Goal: Transaction & Acquisition: Book appointment/travel/reservation

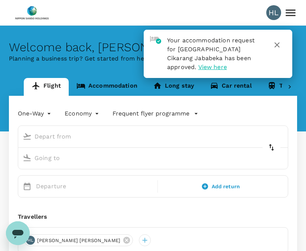
type input "Soekarno-Hatta Intl (CGK)"
type input "Singapore Changi (SIN)"
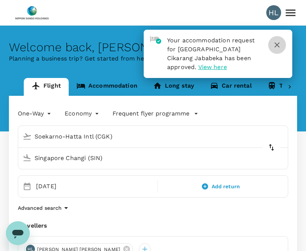
click at [277, 47] on icon "button" at bounding box center [277, 45] width 9 height 9
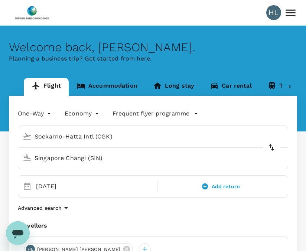
click at [122, 141] on input "Soekarno-Hatta Intl (CGK)" at bounding box center [146, 137] width 253 height 12
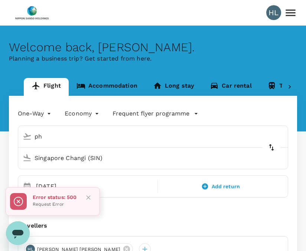
type input "p"
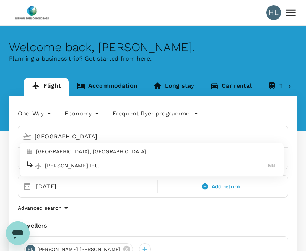
click at [87, 161] on div "[PERSON_NAME] Intl MNL" at bounding box center [152, 166] width 252 height 12
type input "[PERSON_NAME] Intl (MNL)"
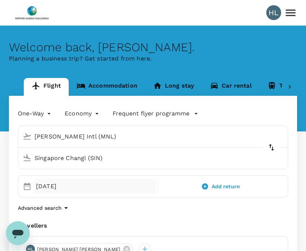
click at [61, 190] on div "[DATE]" at bounding box center [94, 186] width 123 height 15
click at [29, 184] on icon at bounding box center [27, 186] width 7 height 7
click at [43, 186] on div "[DATE]" at bounding box center [94, 186] width 123 height 15
click at [81, 180] on div "[DATE]" at bounding box center [94, 186] width 123 height 15
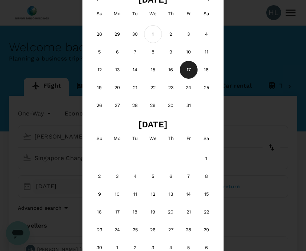
click at [156, 32] on div "1" at bounding box center [153, 34] width 18 height 18
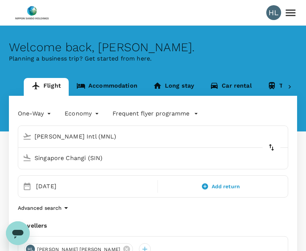
click at [75, 194] on div "Selected date: [DATE] [DATE] Add return" at bounding box center [153, 186] width 271 height 22
click at [61, 186] on div "[DATE]" at bounding box center [94, 186] width 123 height 15
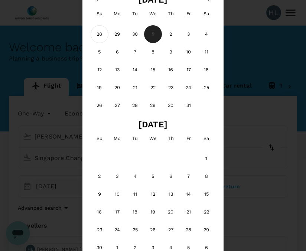
click at [103, 33] on div "28" at bounding box center [100, 34] width 18 height 18
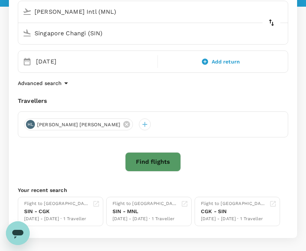
scroll to position [126, 0]
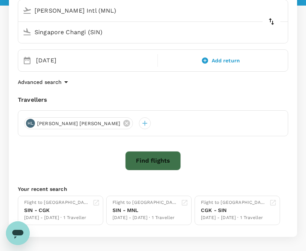
click at [135, 167] on button "Find flights" at bounding box center [153, 160] width 56 height 19
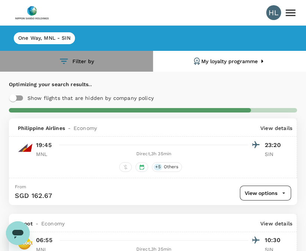
click at [85, 62] on button "Filter by" at bounding box center [76, 61] width 153 height 21
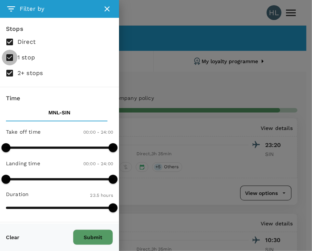
click at [9, 61] on input "1 stop" at bounding box center [10, 58] width 16 height 16
checkbox input "false"
click at [15, 72] on input "2+ stops" at bounding box center [10, 73] width 16 height 16
checkbox input "false"
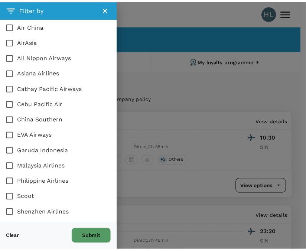
scroll to position [419, 0]
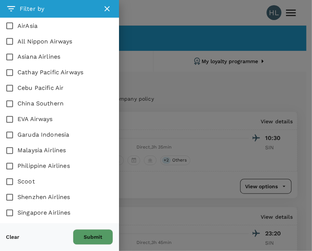
click at [49, 210] on span "Singapore Airlines" at bounding box center [43, 213] width 53 height 9
click at [17, 210] on input "Singapore Airlines" at bounding box center [10, 214] width 16 height 16
checkbox input "true"
click at [87, 231] on button "Submit" at bounding box center [93, 238] width 40 height 16
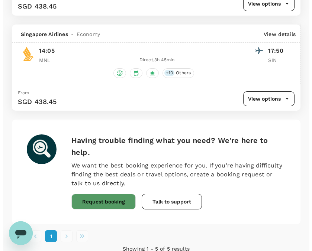
scroll to position [375, 0]
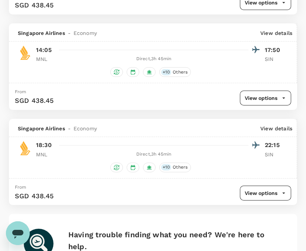
click at [275, 127] on p "View details" at bounding box center [277, 128] width 32 height 7
